Goal: Task Accomplishment & Management: Complete application form

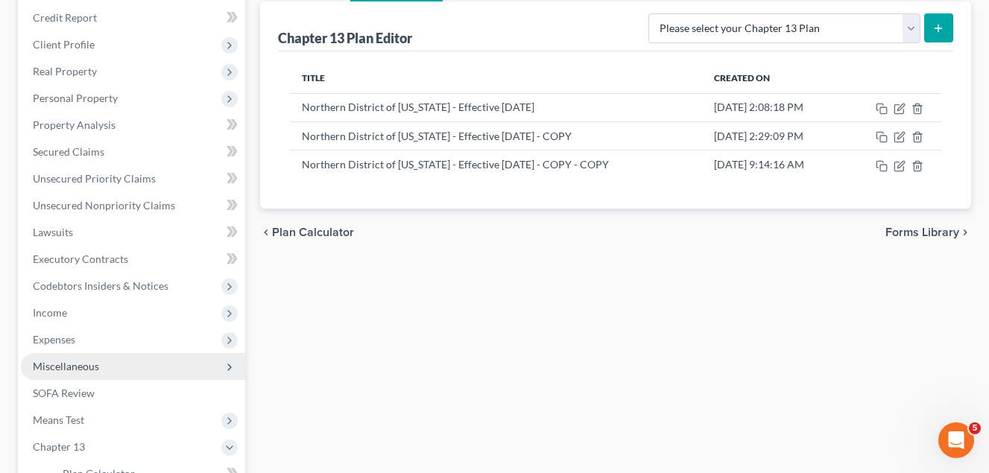
scroll to position [250, 0]
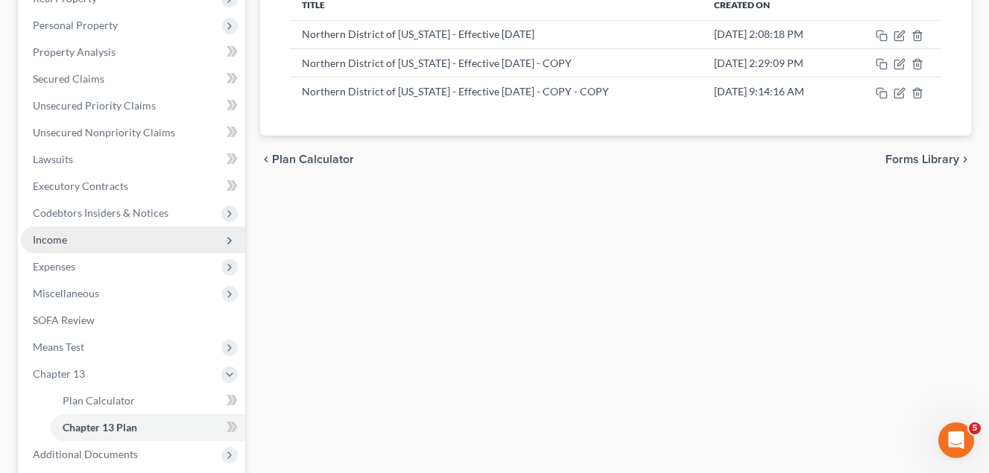
click at [57, 238] on span "Income" at bounding box center [50, 239] width 34 height 13
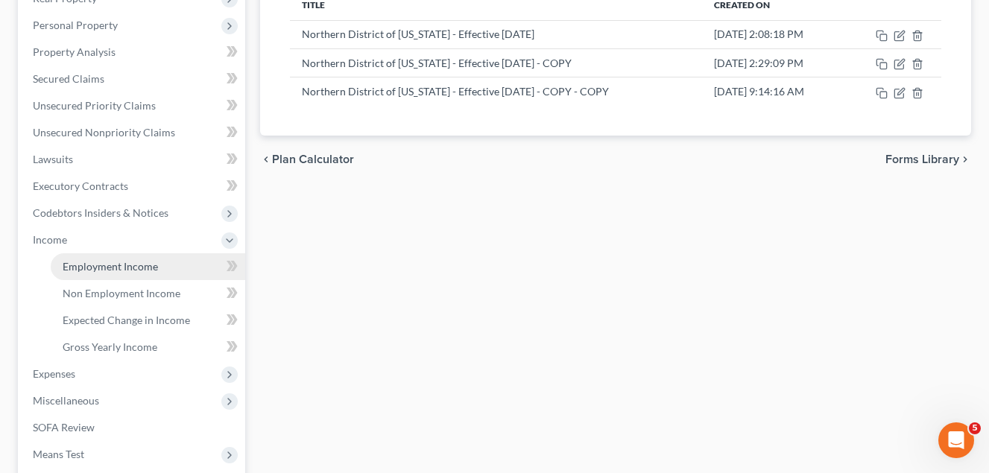
click at [117, 267] on span "Employment Income" at bounding box center [110, 266] width 95 height 13
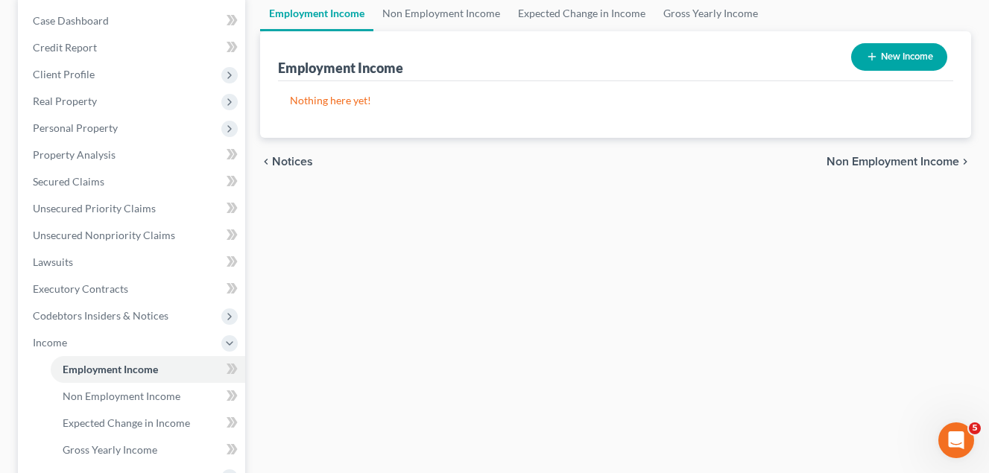
scroll to position [149, 0]
click at [459, 9] on link "Non Employment Income" at bounding box center [441, 12] width 136 height 36
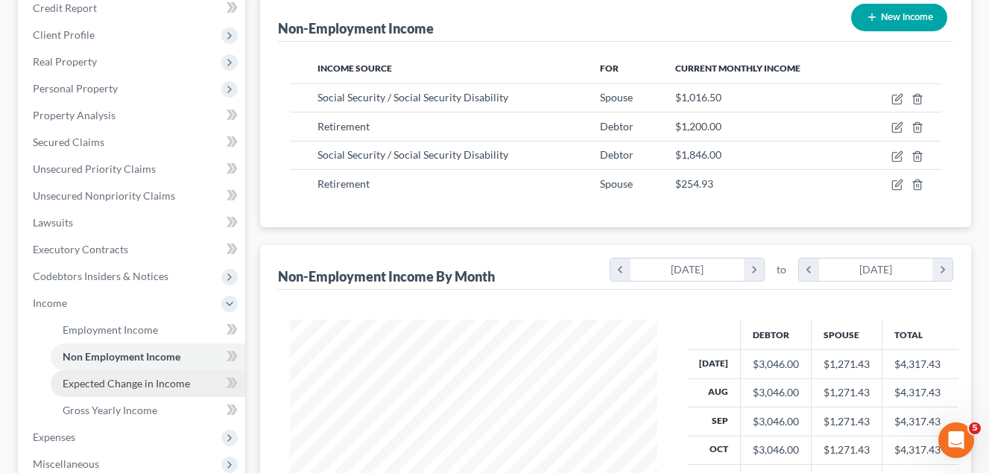
scroll to position [224, 0]
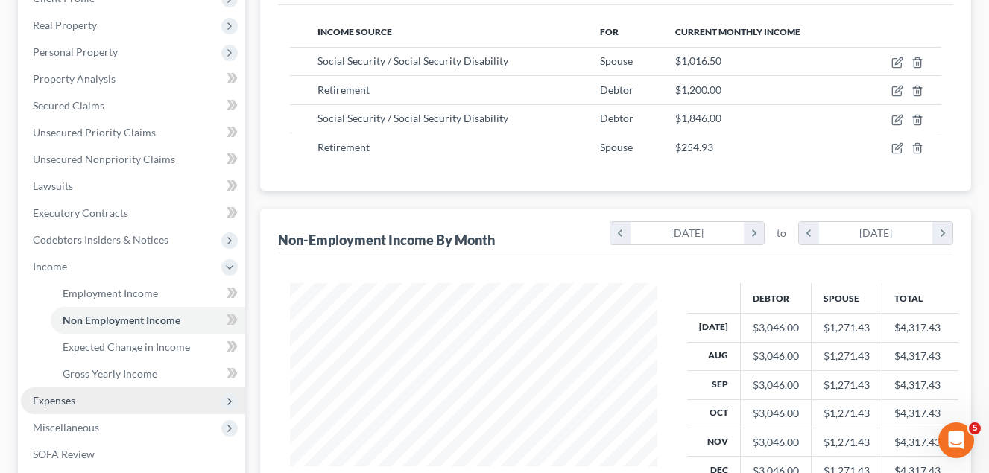
click at [63, 400] on span "Expenses" at bounding box center [54, 400] width 42 height 13
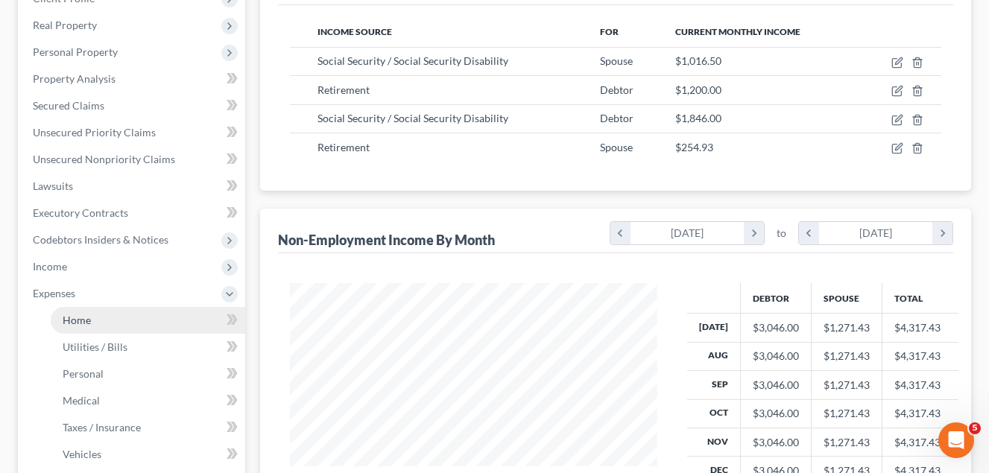
click at [81, 318] on span "Home" at bounding box center [77, 320] width 28 height 13
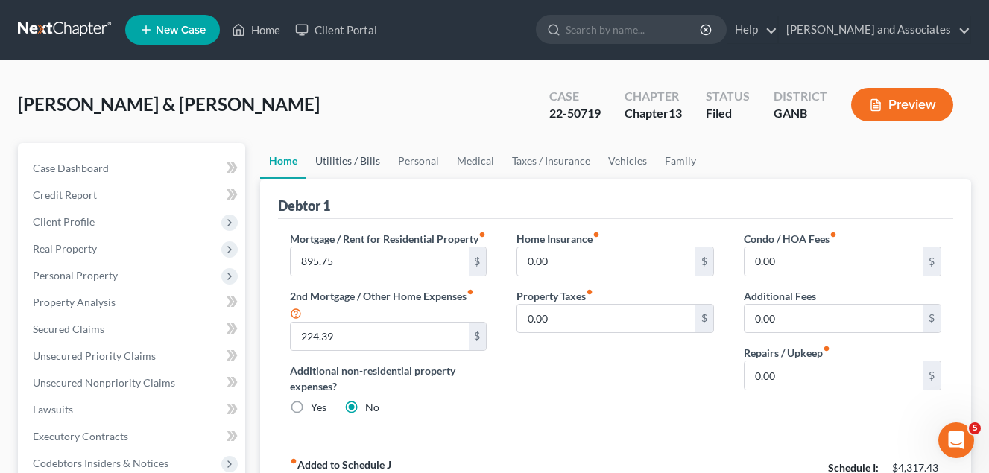
click at [343, 162] on link "Utilities / Bills" at bounding box center [347, 161] width 83 height 36
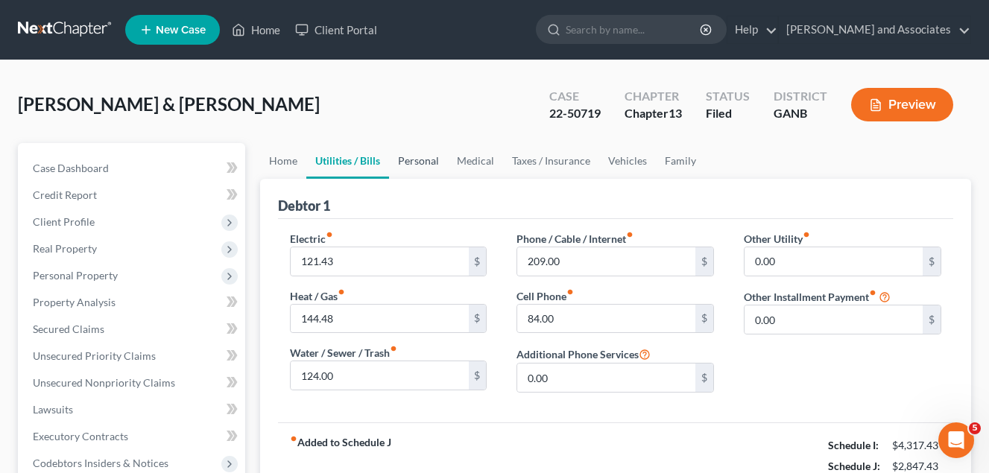
click at [413, 162] on link "Personal" at bounding box center [418, 161] width 59 height 36
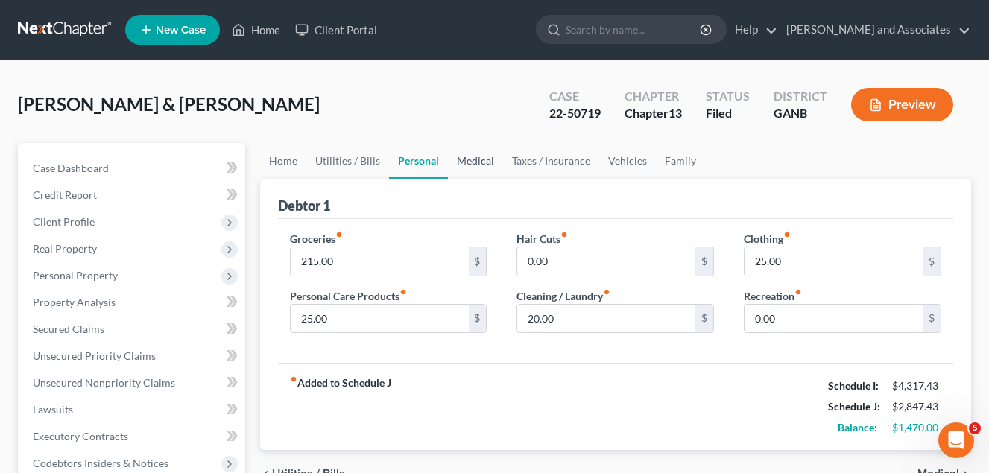
click at [469, 159] on link "Medical" at bounding box center [475, 161] width 55 height 36
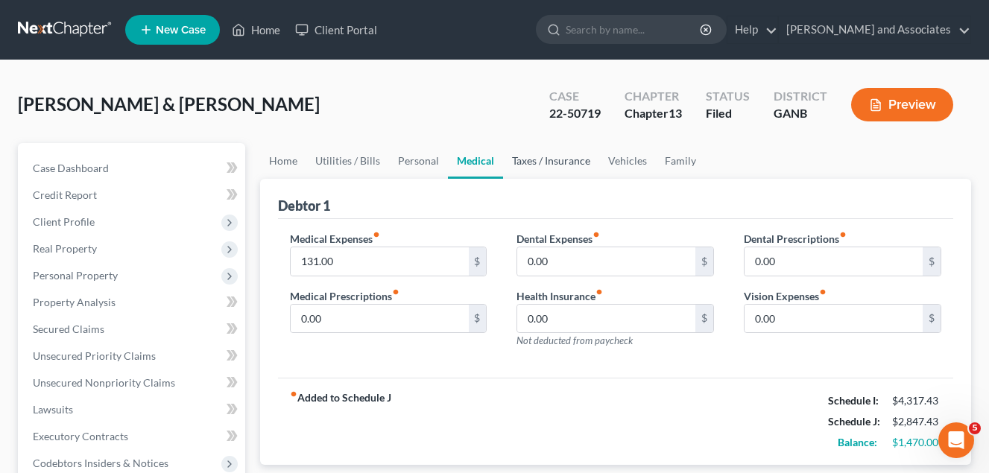
click at [539, 161] on link "Taxes / Insurance" at bounding box center [551, 161] width 96 height 36
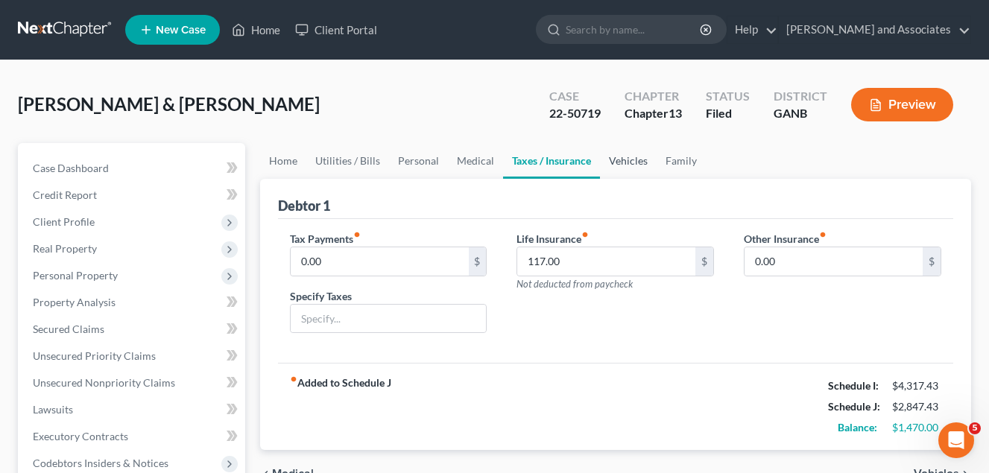
click at [633, 160] on link "Vehicles" at bounding box center [628, 161] width 57 height 36
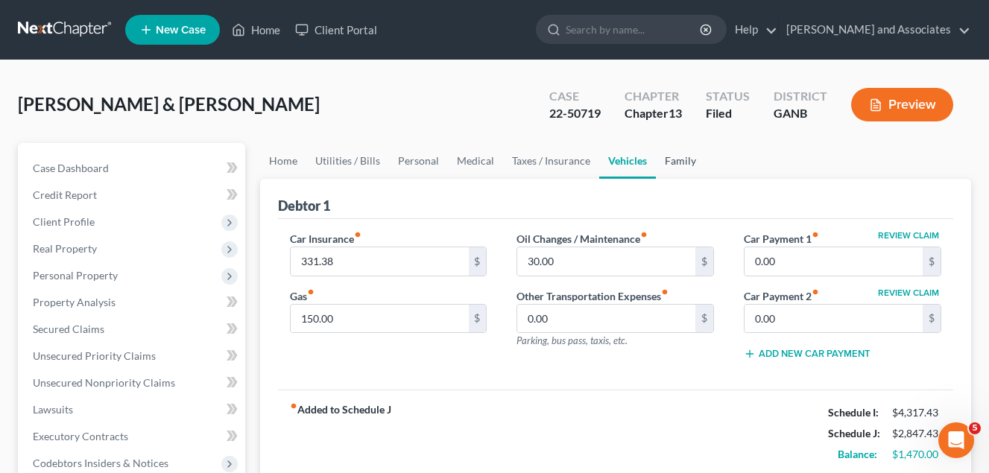
click at [678, 161] on link "Family" at bounding box center [680, 161] width 49 height 36
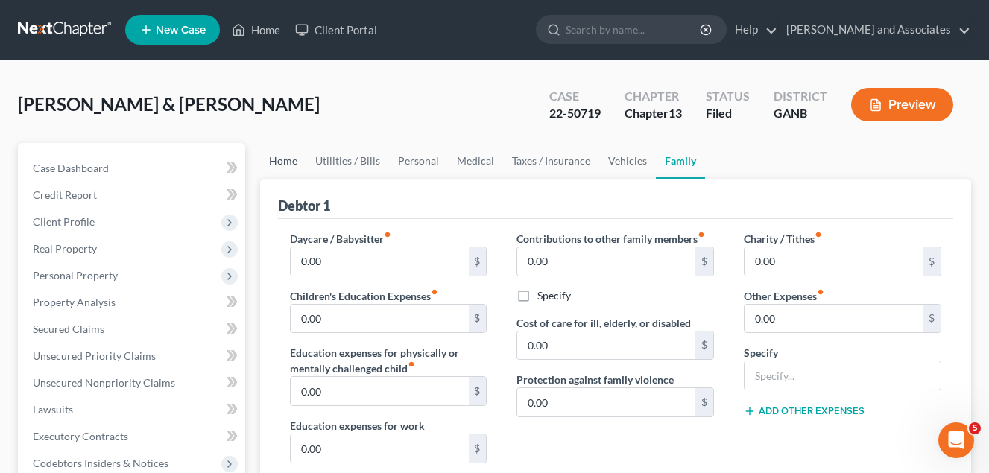
click at [281, 164] on link "Home" at bounding box center [283, 161] width 46 height 36
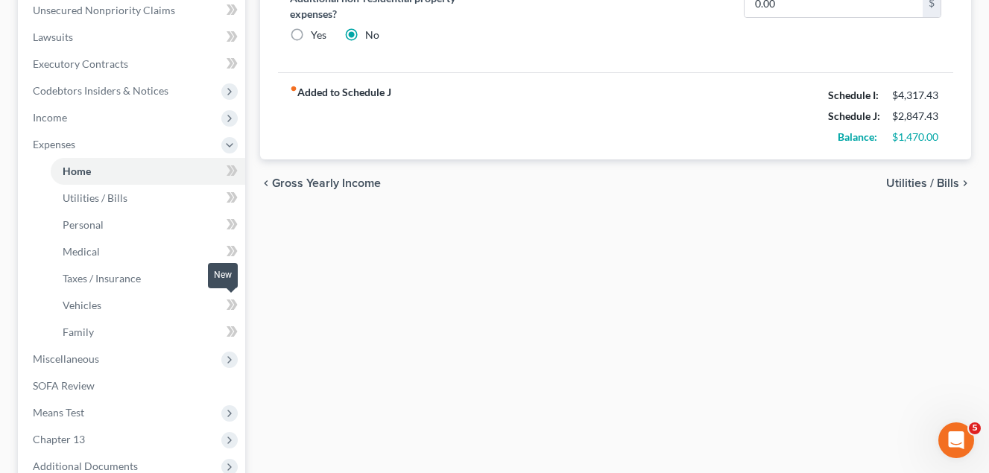
scroll to position [522, 0]
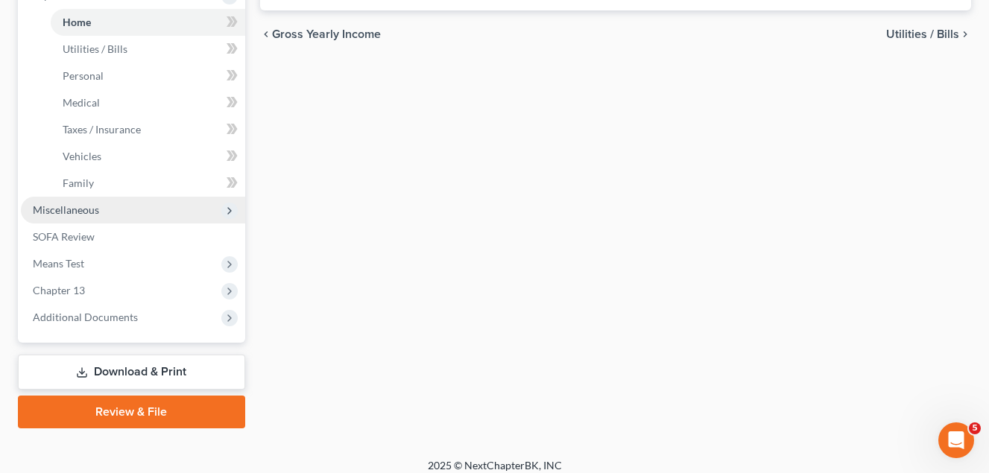
click at [92, 208] on span "Miscellaneous" at bounding box center [66, 209] width 66 height 13
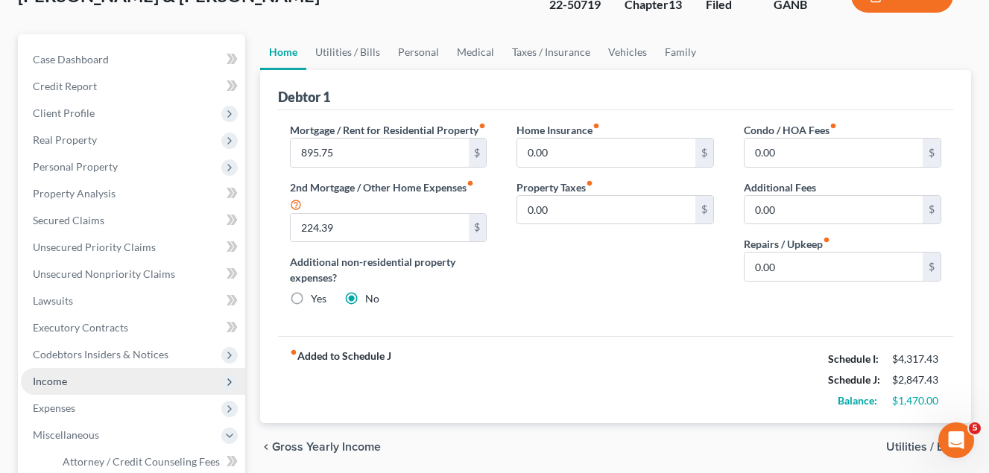
scroll to position [107, 0]
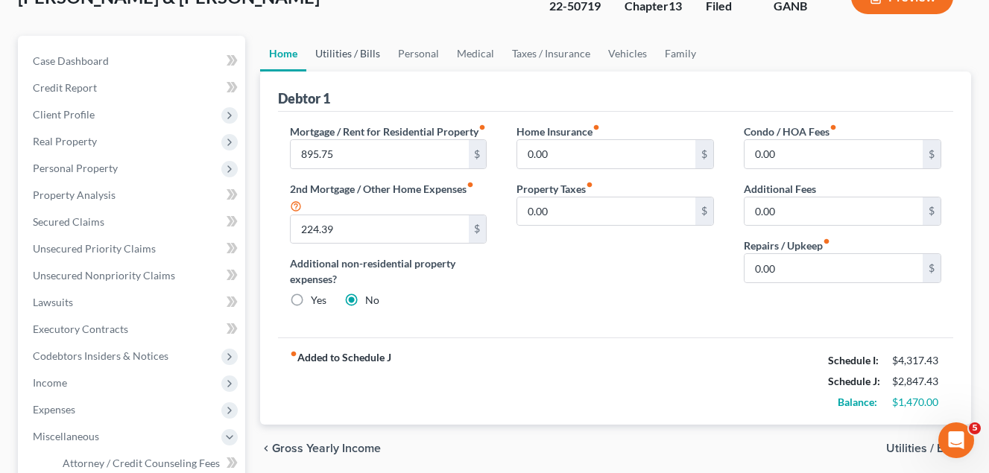
click at [347, 52] on link "Utilities / Bills" at bounding box center [347, 54] width 83 height 36
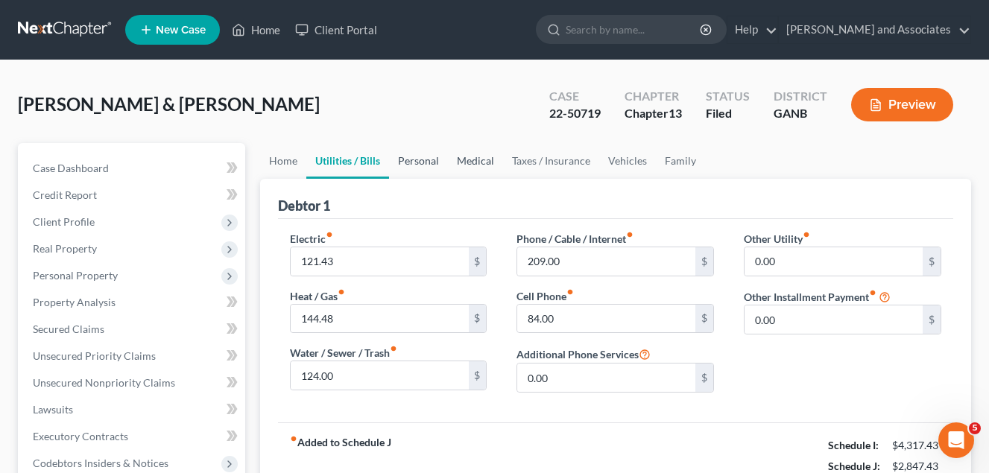
drag, startPoint x: 420, startPoint y: 157, endPoint x: 469, endPoint y: 170, distance: 50.3
click at [420, 158] on link "Personal" at bounding box center [418, 161] width 59 height 36
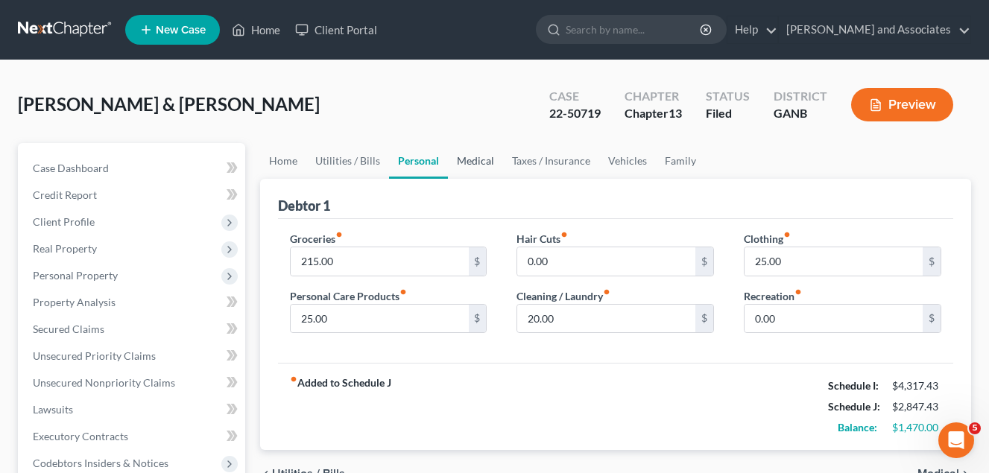
click at [483, 164] on link "Medical" at bounding box center [475, 161] width 55 height 36
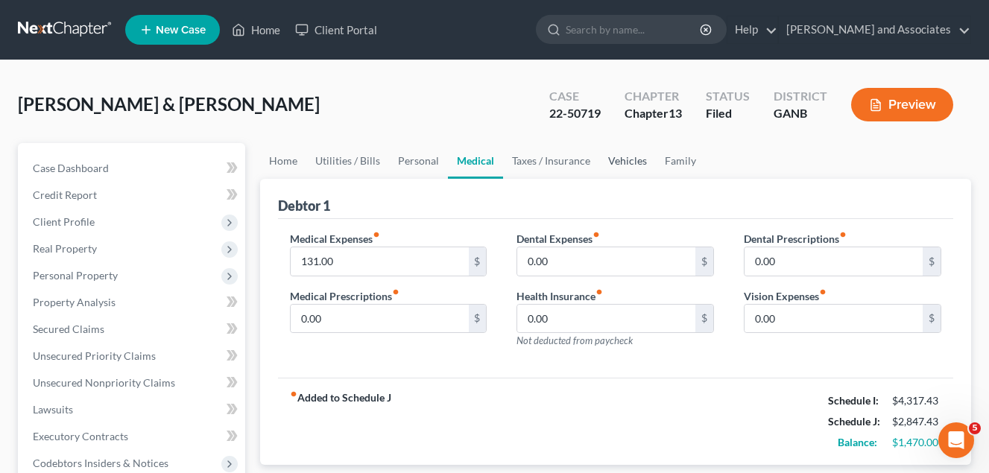
click at [626, 160] on link "Vehicles" at bounding box center [627, 161] width 57 height 36
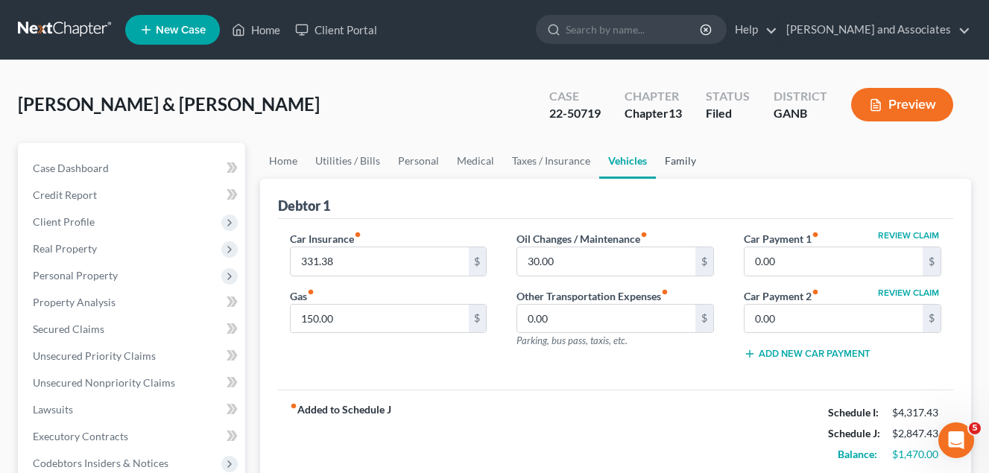
click at [678, 163] on link "Family" at bounding box center [680, 161] width 49 height 36
